Goal: Task Accomplishment & Management: Manage account settings

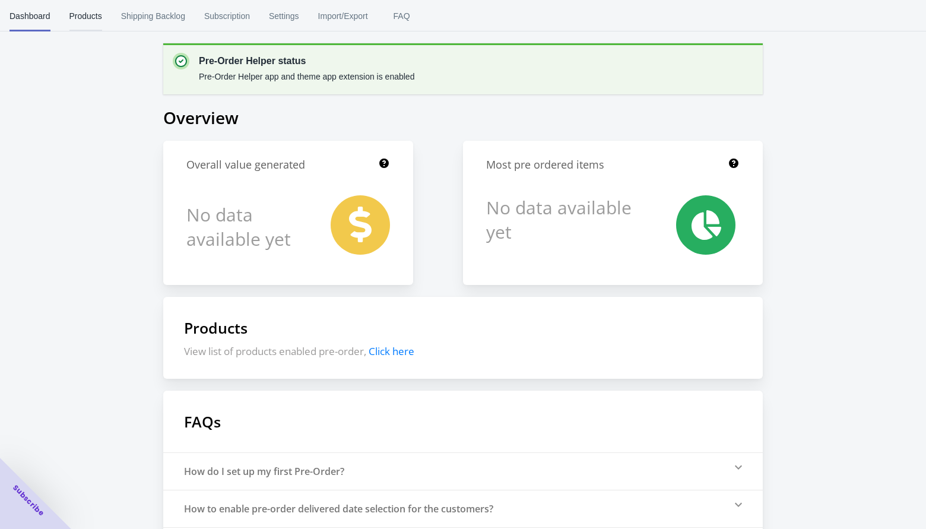
click at [77, 16] on span "Products" at bounding box center [85, 16] width 33 height 31
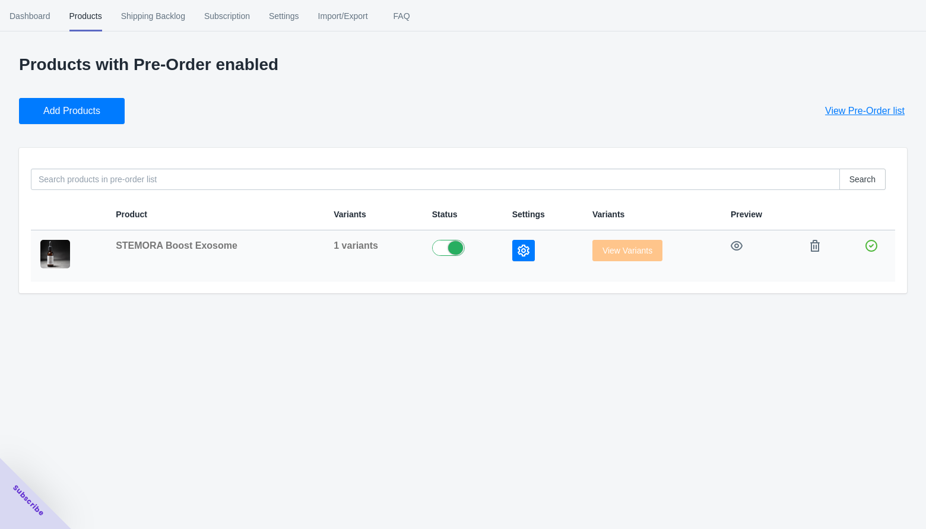
click at [518, 249] on icon "button" at bounding box center [524, 251] width 12 height 12
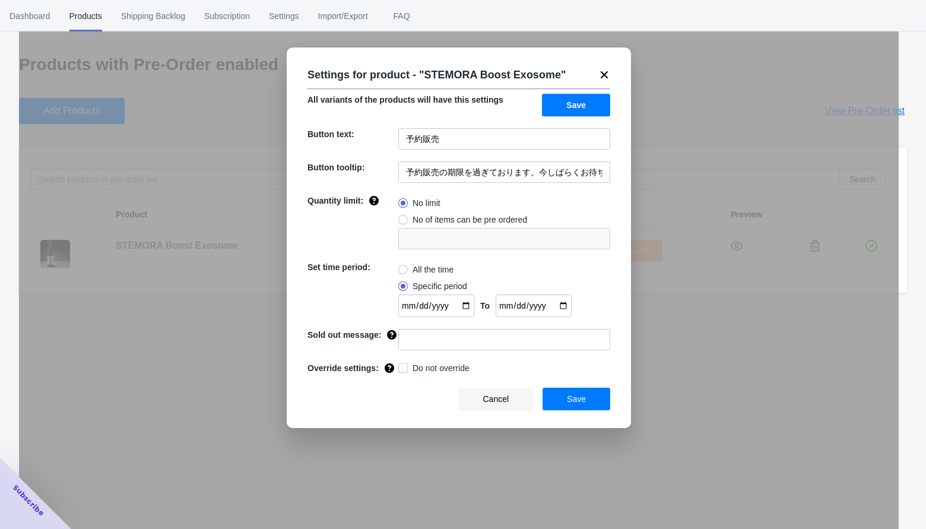
click at [400, 273] on span at bounding box center [402, 269] width 9 height 9
click at [401, 267] on input "All the time" at bounding box center [401, 267] width 1 height 1
radio input "true"
click at [566, 405] on button "Save" at bounding box center [577, 399] width 68 height 23
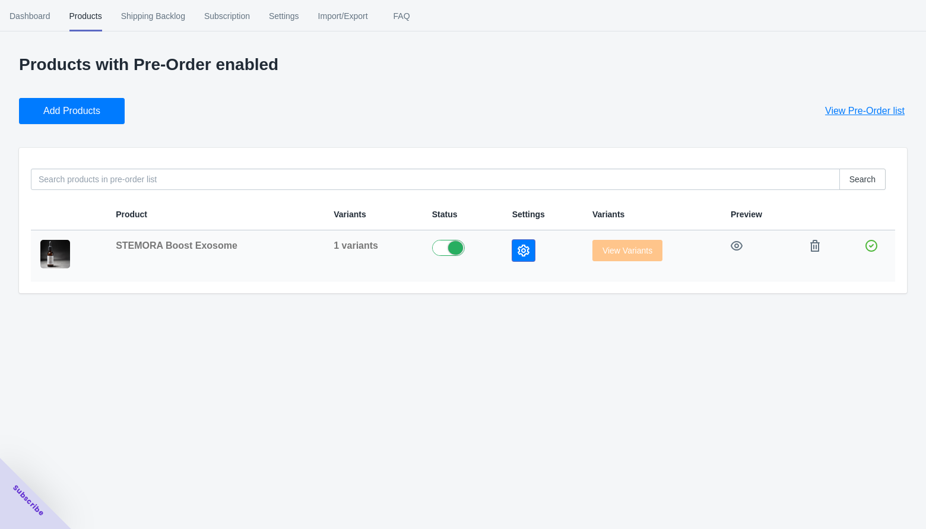
click at [519, 246] on icon "button" at bounding box center [524, 251] width 12 height 12
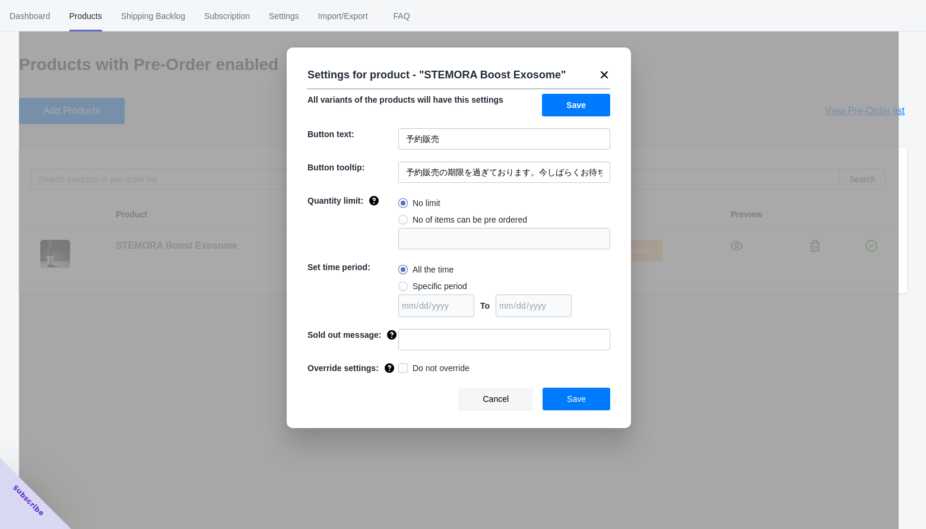
click at [402, 286] on span at bounding box center [402, 285] width 9 height 9
click at [402, 284] on input "Specific period" at bounding box center [401, 283] width 1 height 1
radio input "true"
click at [585, 404] on span "Save" at bounding box center [576, 398] width 19 height 9
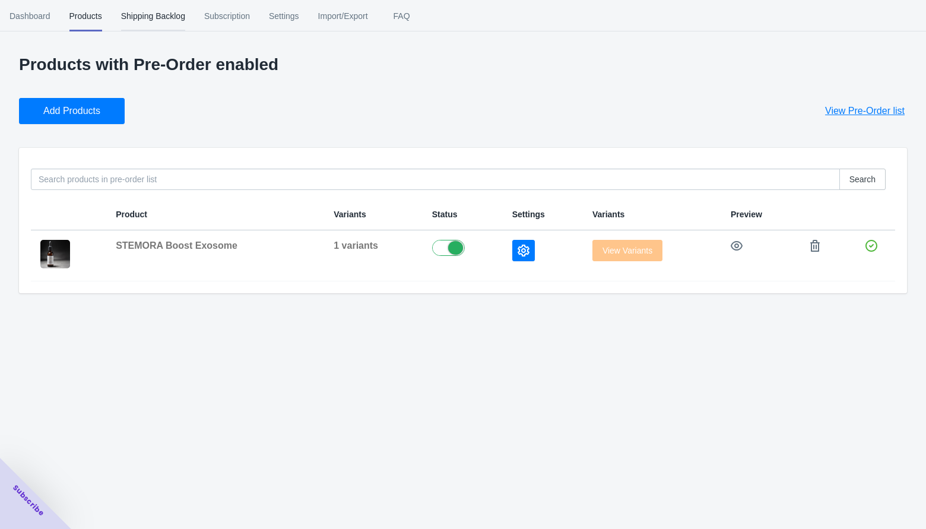
click at [155, 18] on span "Shipping Backlog" at bounding box center [153, 16] width 64 height 31
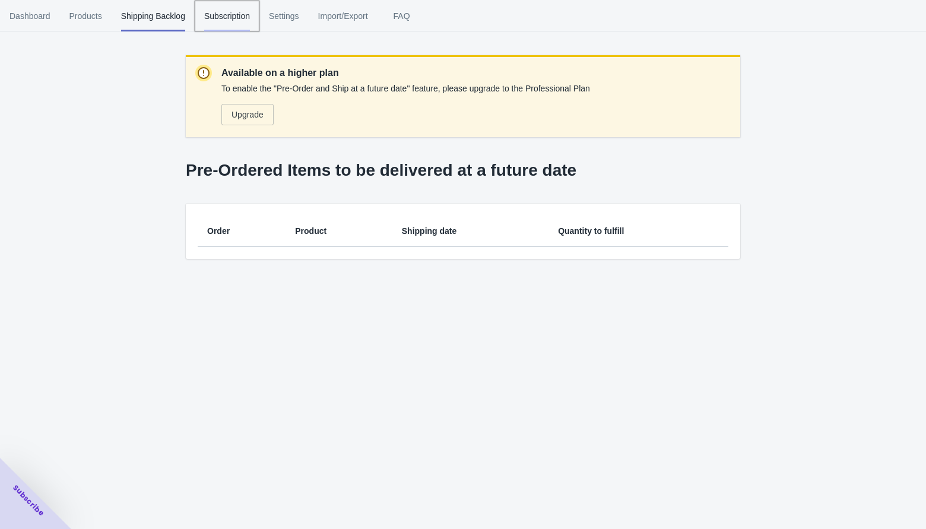
click at [219, 14] on span "Subscription" at bounding box center [227, 16] width 46 height 31
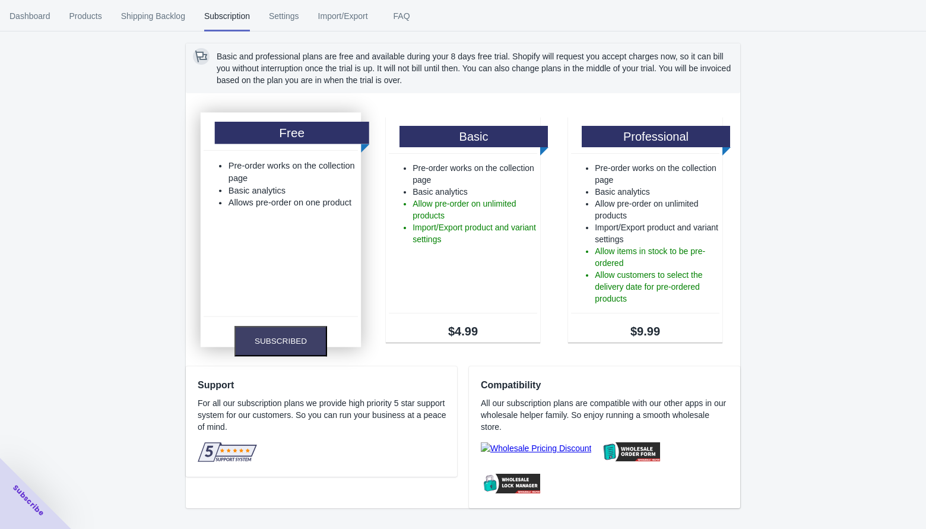
click at [261, 323] on div "Free Pre-order works on the collection page Basic analytics Allows pre-order on…" at bounding box center [281, 229] width 160 height 234
click at [266, 340] on button "Subscribed" at bounding box center [280, 341] width 93 height 30
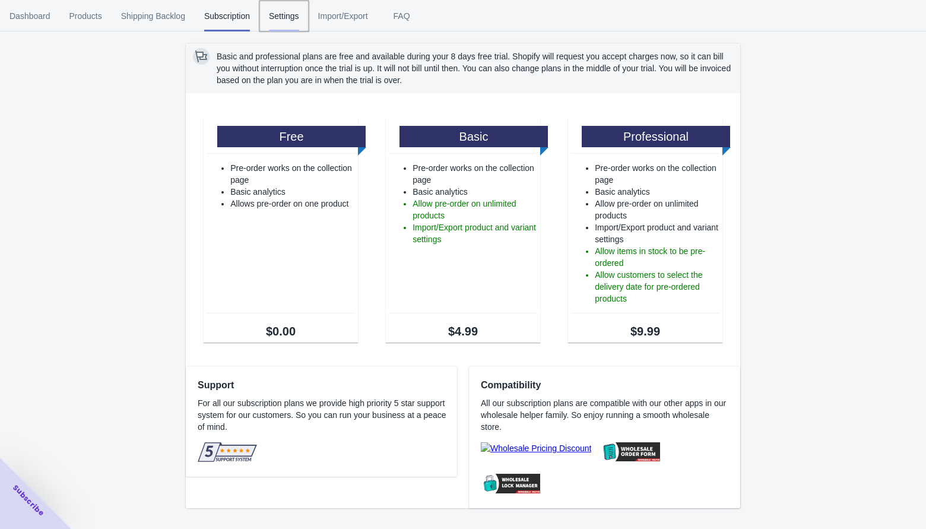
click at [294, 19] on span "Settings" at bounding box center [284, 16] width 30 height 31
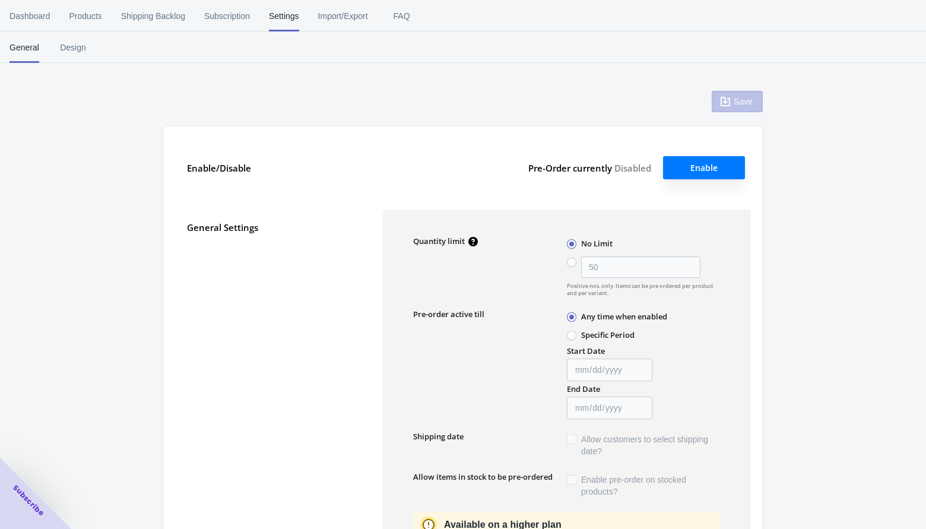
type input "50"
type textarea "Inventory level is <qty>. Some of the items will be pre-ordered."
type textarea "Only <qty> items left in stock."
type textarea "A maximum of <qty> products can be pre ordered."
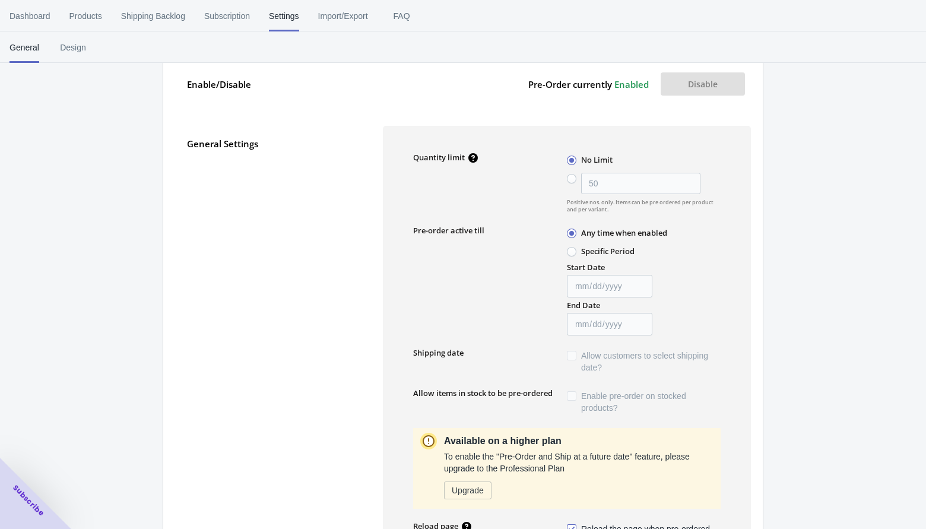
scroll to position [86, 0]
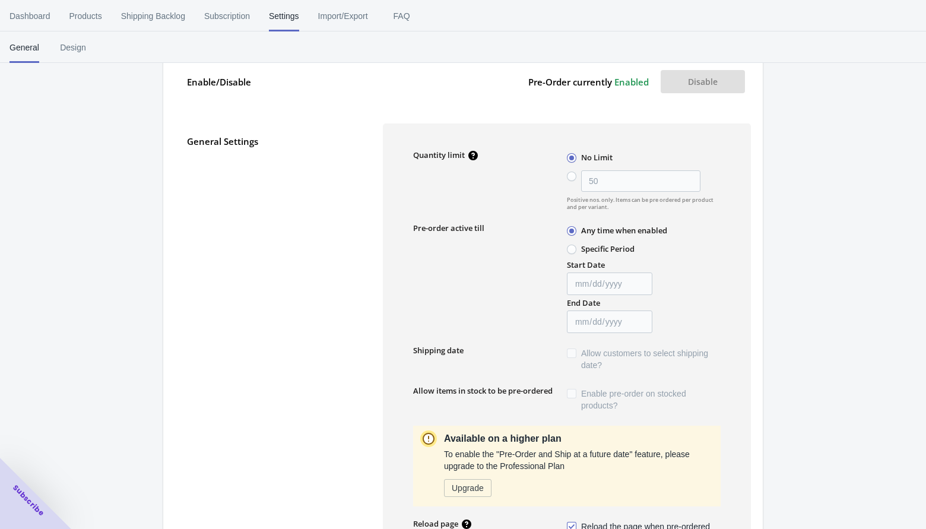
click at [573, 252] on span at bounding box center [571, 249] width 9 height 9
click at [571, 247] on input "Specific Period" at bounding box center [570, 246] width 1 height 1
radio input "true"
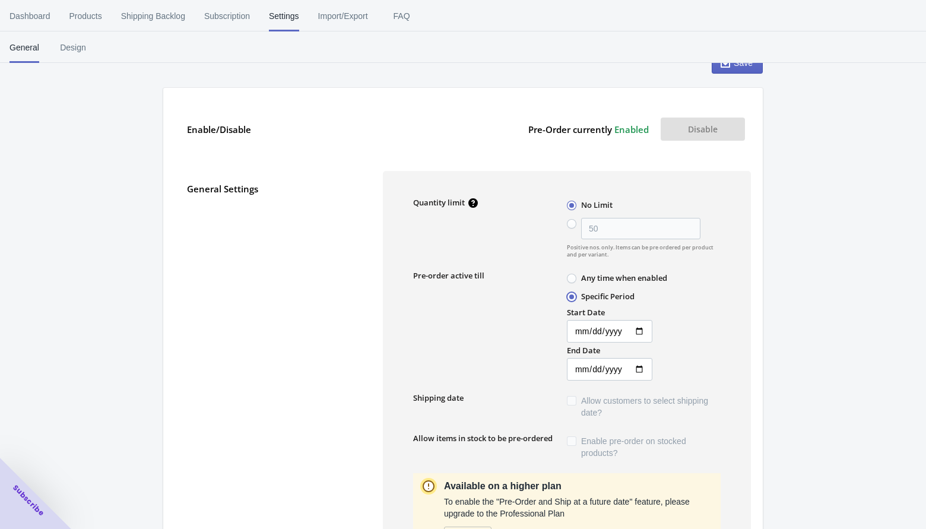
scroll to position [134, 0]
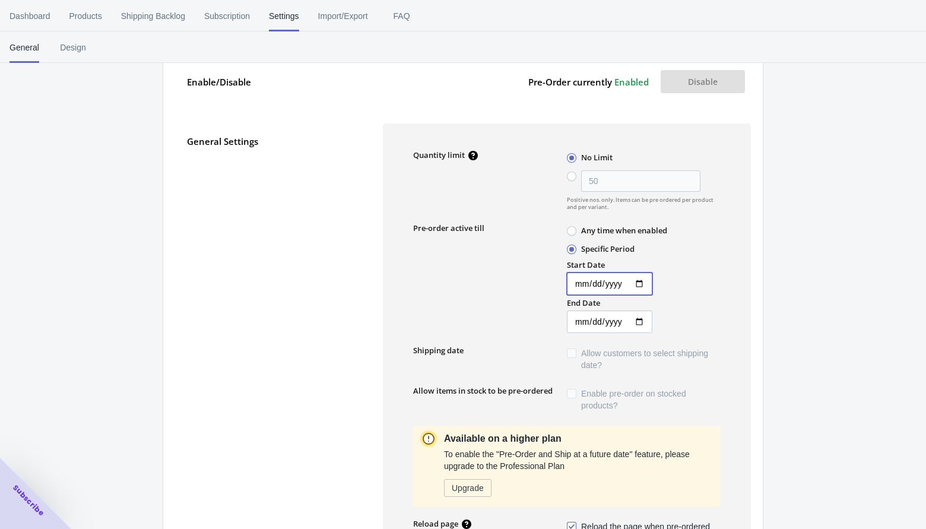
click at [633, 284] on input "Start Date" at bounding box center [609, 283] width 85 height 23
type input "[DATE]"
click at [638, 321] on input "End Date" at bounding box center [609, 321] width 85 height 23
type input "[DATE]"
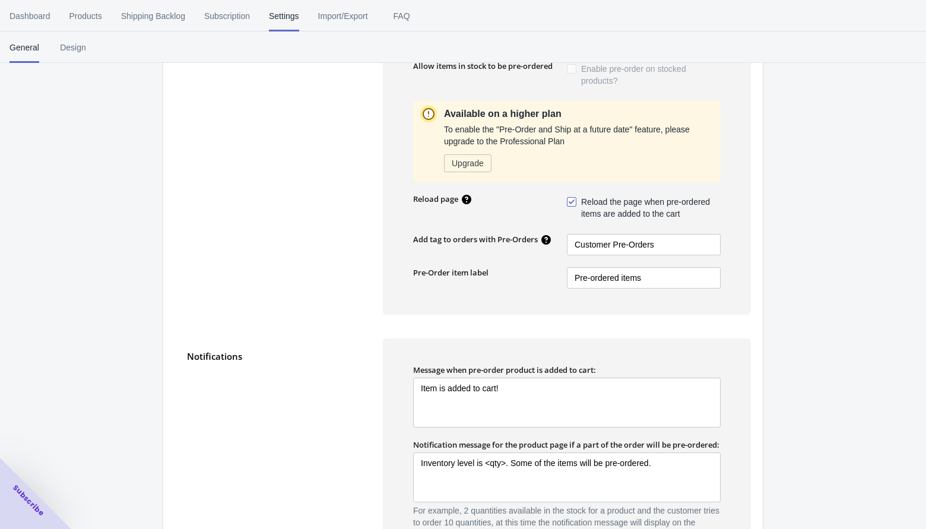
scroll to position [746, 0]
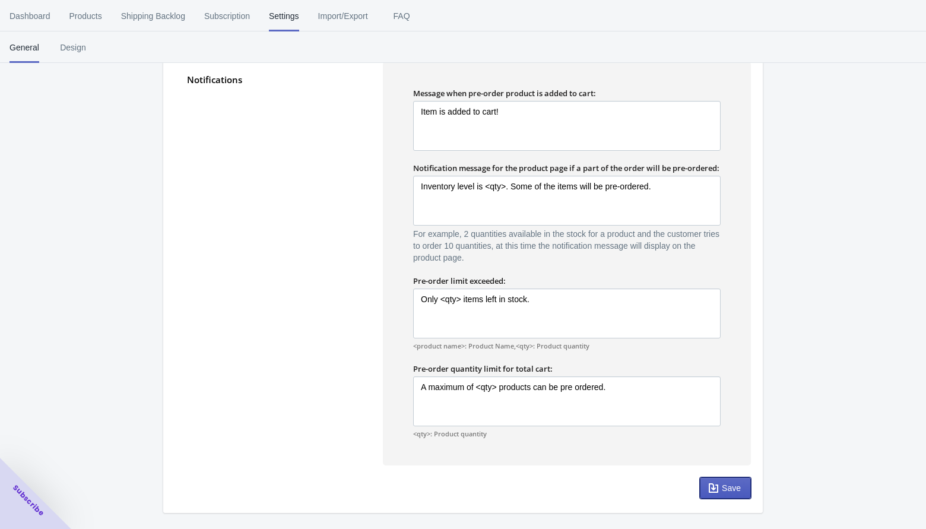
click at [714, 493] on icon "button" at bounding box center [714, 488] width 12 height 12
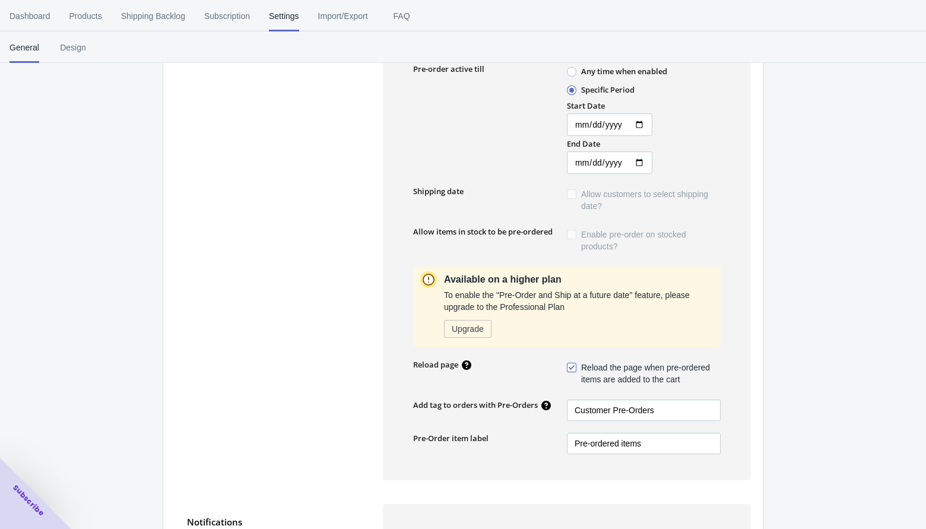
scroll to position [253, 0]
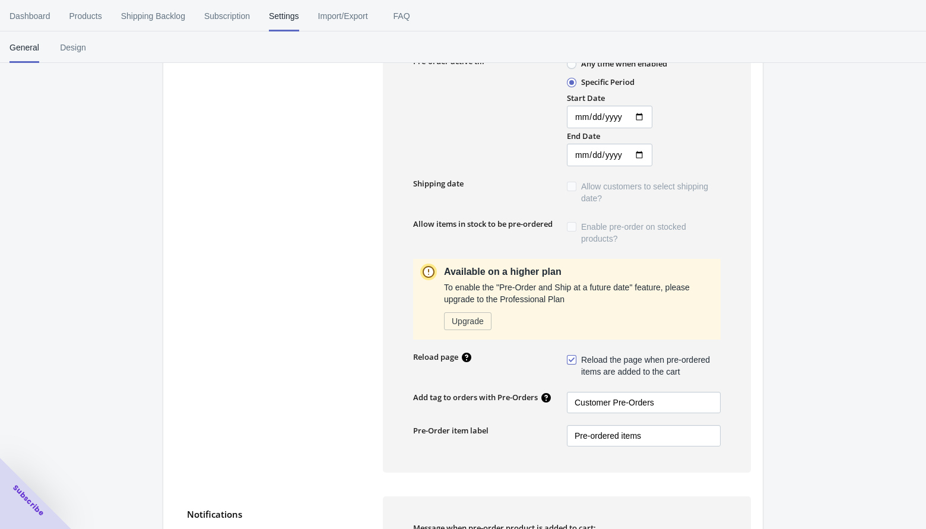
click at [575, 225] on span at bounding box center [571, 226] width 9 height 9
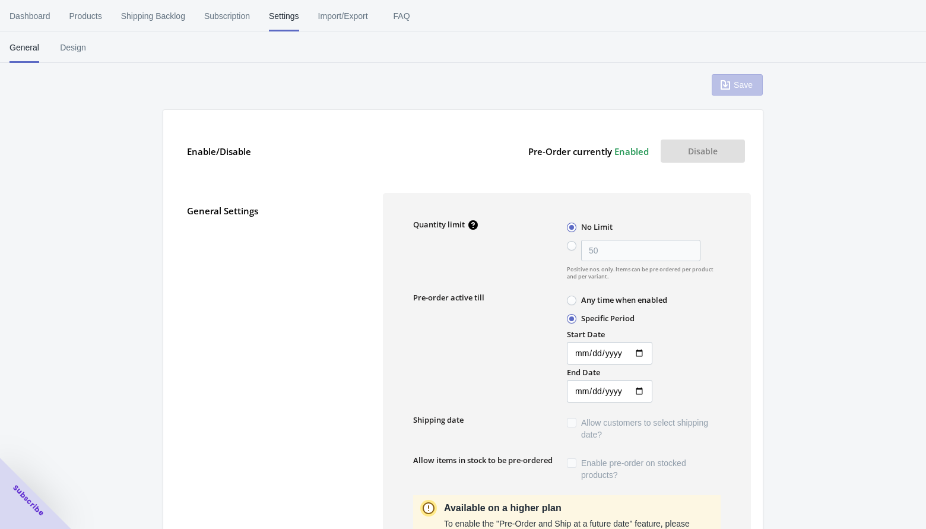
scroll to position [0, 0]
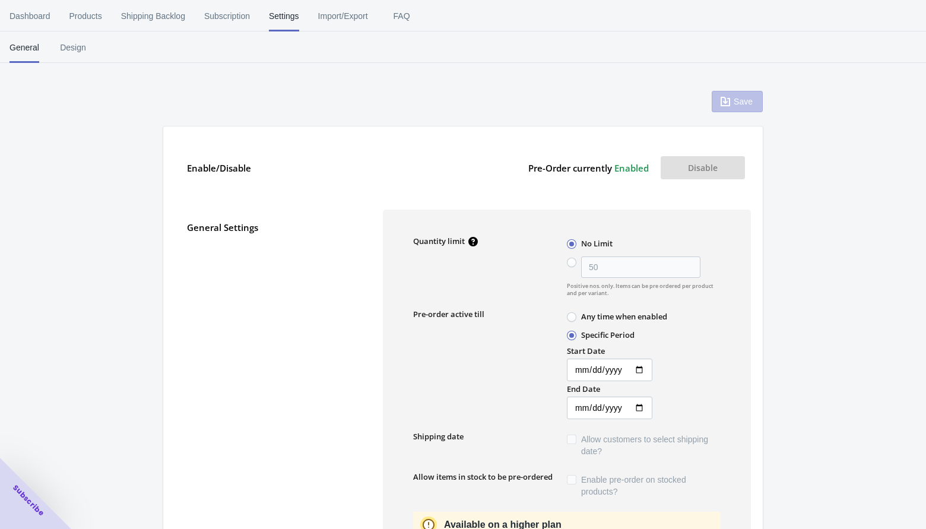
click at [629, 168] on span "Enabled" at bounding box center [631, 168] width 34 height 12
click at [680, 168] on button "Disable" at bounding box center [703, 167] width 84 height 23
click at [72, 44] on span "Design" at bounding box center [73, 47] width 30 height 31
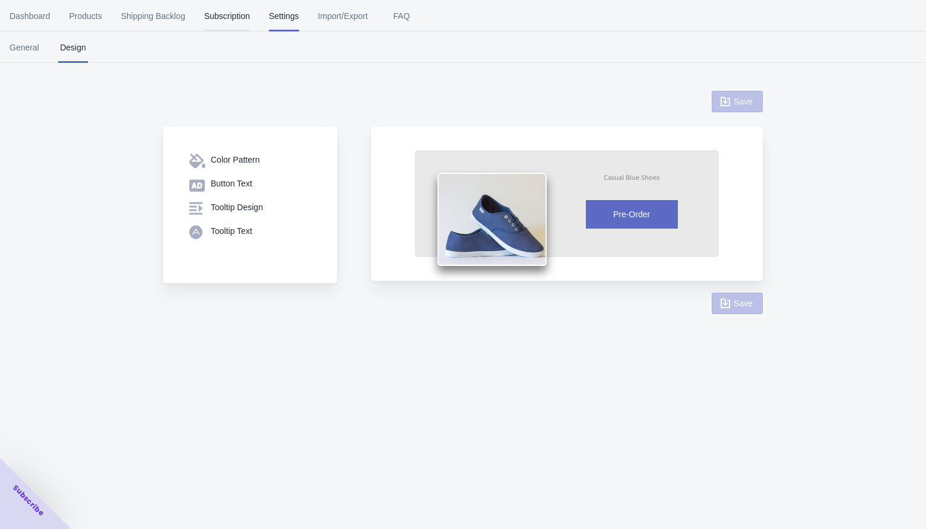
click at [249, 12] on span "Subscription" at bounding box center [227, 16] width 46 height 31
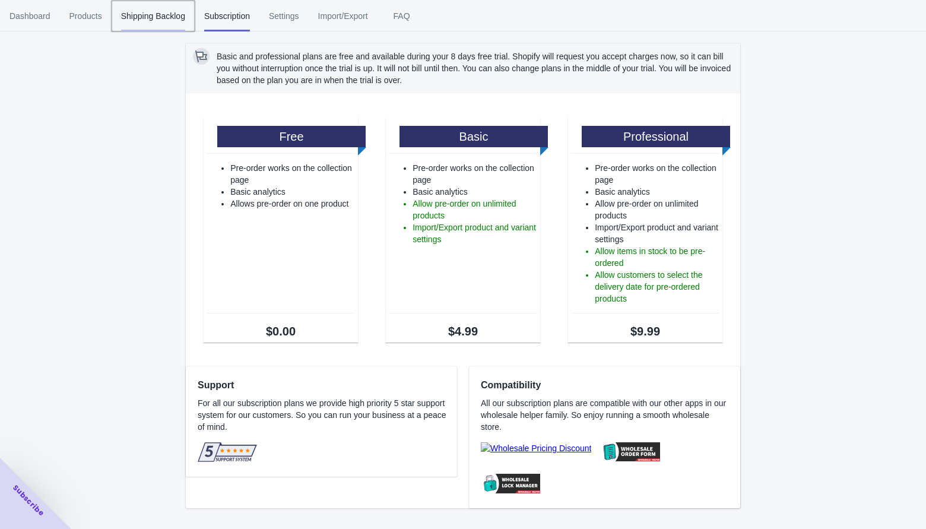
click at [157, 13] on span "Shipping Backlog" at bounding box center [153, 16] width 64 height 31
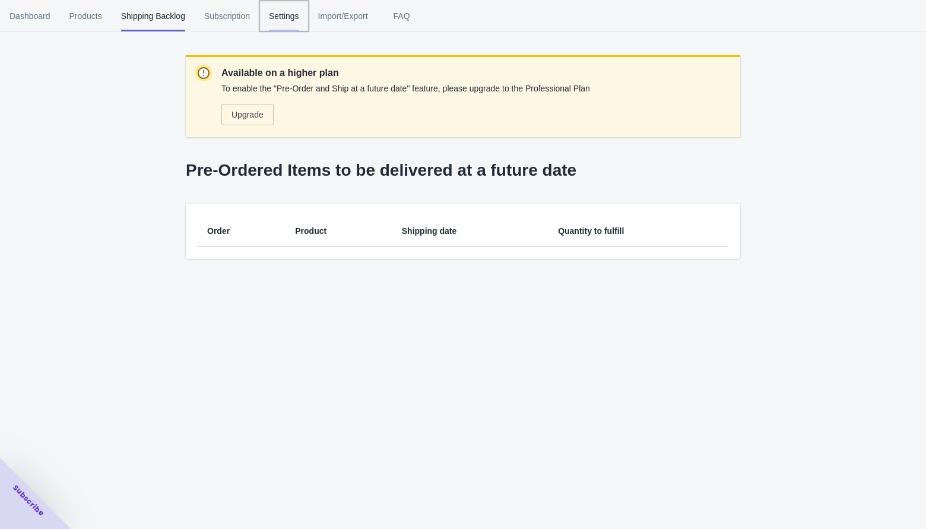
click at [295, 12] on span "Settings" at bounding box center [284, 16] width 30 height 31
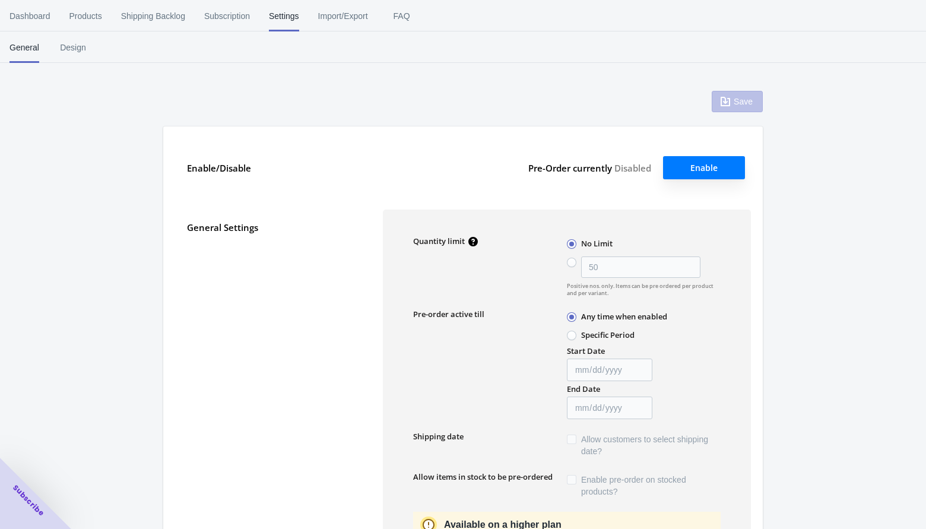
type input "50"
radio input "false"
type input "[DATE]"
type textarea "Inventory level is <qty>. Some of the items will be pre-ordered."
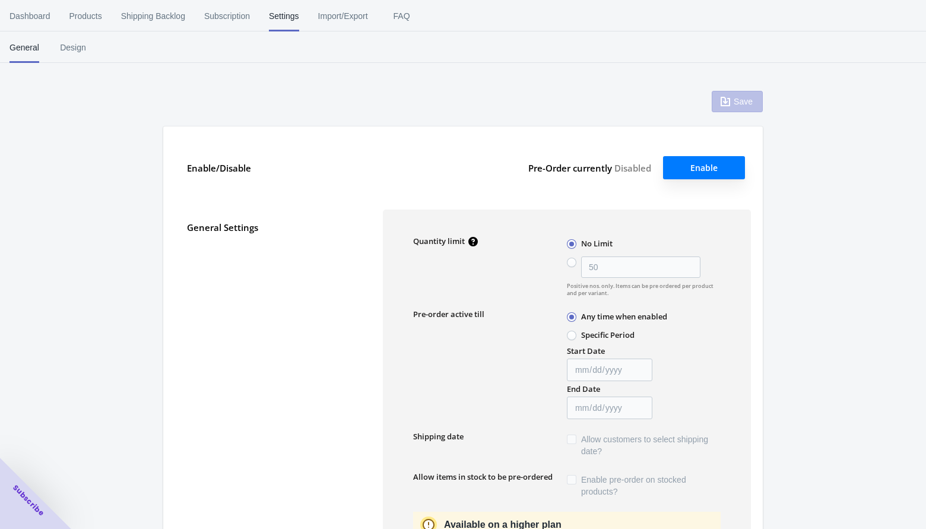
type textarea "Only <qty> items left in stock."
type textarea "A maximum of <qty> products can be pre ordered."
click at [87, 11] on span "Products" at bounding box center [85, 16] width 33 height 31
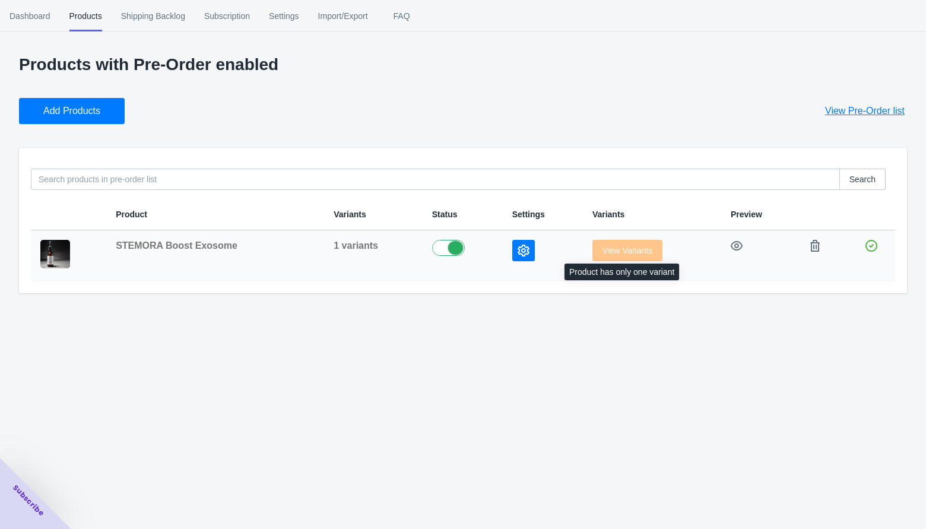
click at [619, 254] on span "View Variants" at bounding box center [627, 250] width 70 height 9
click at [606, 253] on span "View Variants" at bounding box center [627, 250] width 70 height 9
click at [518, 251] on icon "button" at bounding box center [524, 251] width 12 height 12
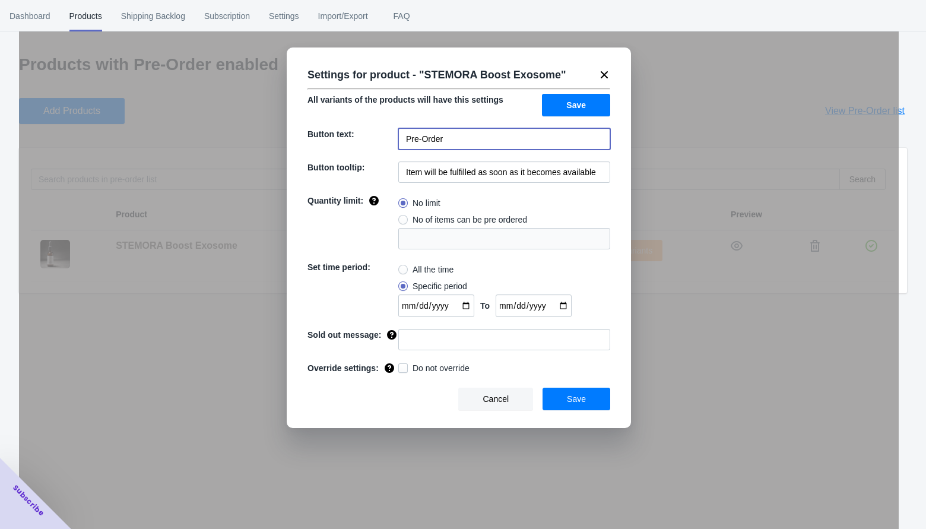
click at [445, 140] on input "Pre-Order" at bounding box center [504, 138] width 212 height 21
type input "P"
type input "予約販売"
click at [460, 171] on input "Item will be fulfilled as soon as it becomes available" at bounding box center [504, 171] width 212 height 21
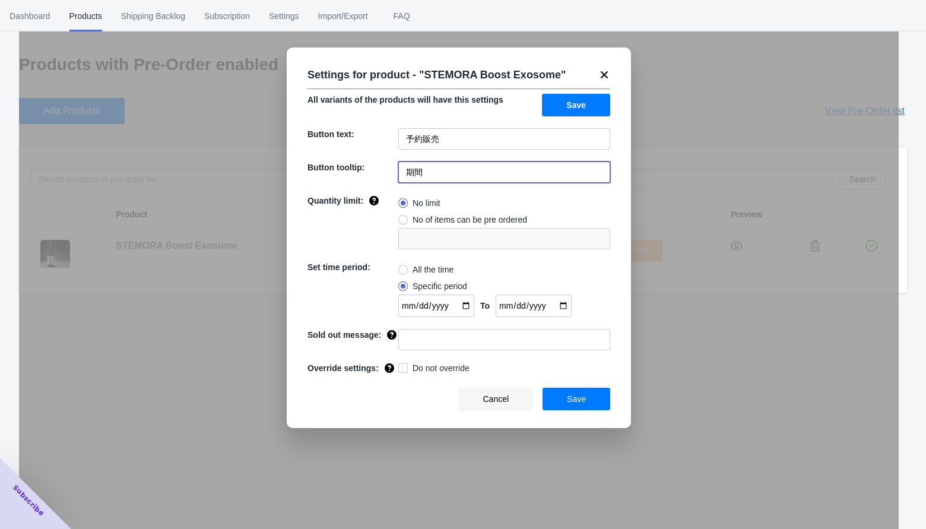
type input "期間"
drag, startPoint x: 309, startPoint y: 169, endPoint x: 365, endPoint y: 171, distance: 55.9
click at [365, 171] on span "Button tooltip:" at bounding box center [336, 167] width 57 height 9
copy span "Button tooltip"
click at [607, 74] on icon at bounding box center [604, 75] width 12 height 12
